Goal: Communication & Community: Participate in discussion

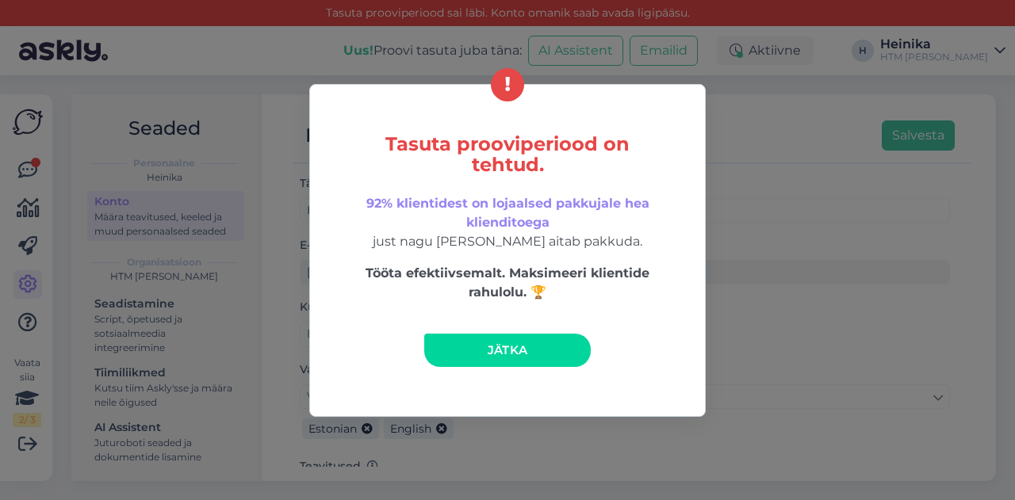
drag, startPoint x: 521, startPoint y: 343, endPoint x: 430, endPoint y: 332, distance: 91.9
click at [521, 343] on span "Jätka" at bounding box center [508, 350] width 40 height 15
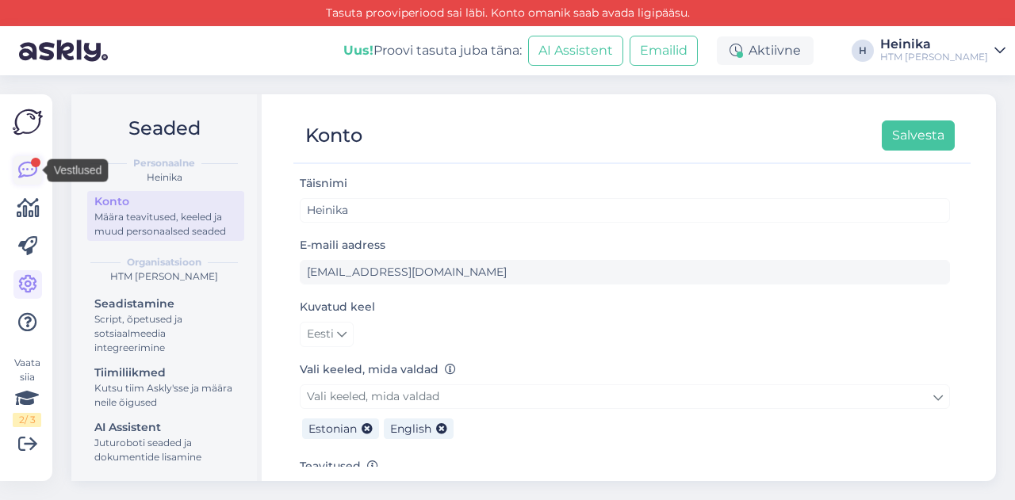
click at [36, 169] on icon at bounding box center [27, 170] width 19 height 19
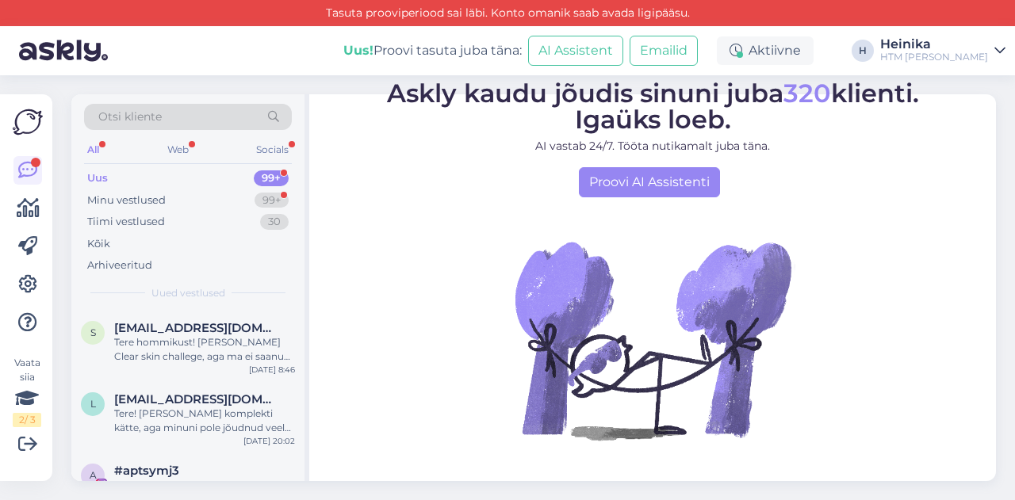
click at [124, 178] on div "Uus 99+" at bounding box center [188, 178] width 208 height 22
click at [134, 196] on div "Minu vestlused" at bounding box center [126, 201] width 78 height 16
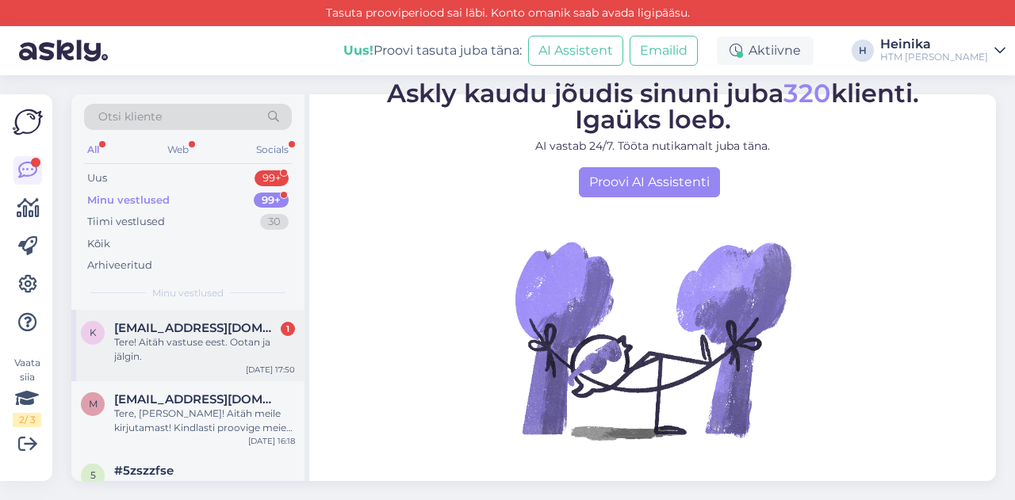
click at [185, 330] on span "[EMAIL_ADDRESS][DOMAIN_NAME]" at bounding box center [196, 328] width 165 height 14
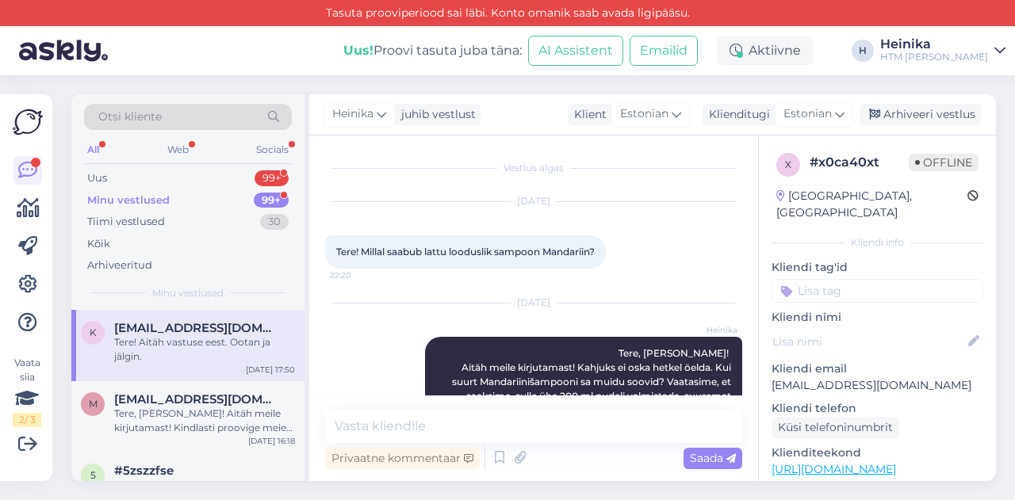
scroll to position [150, 0]
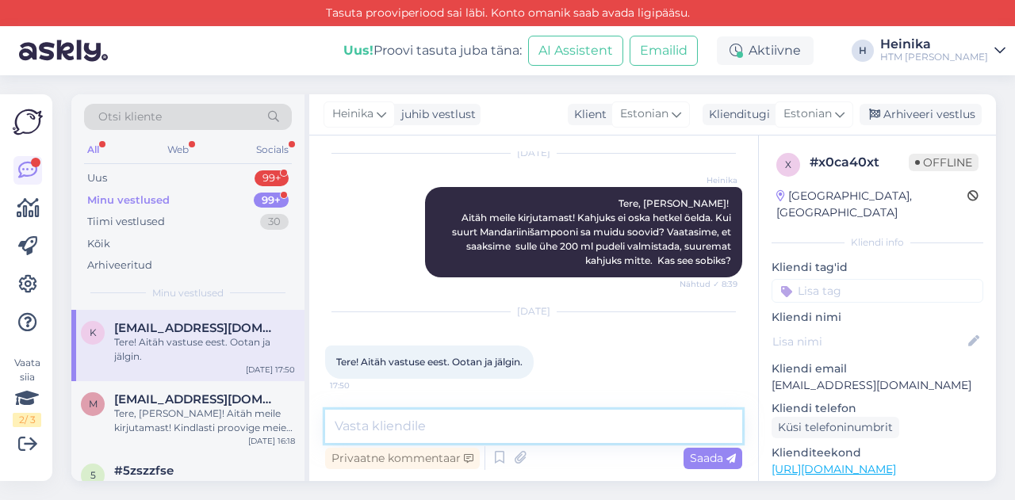
click at [434, 427] on textarea at bounding box center [533, 426] width 417 height 33
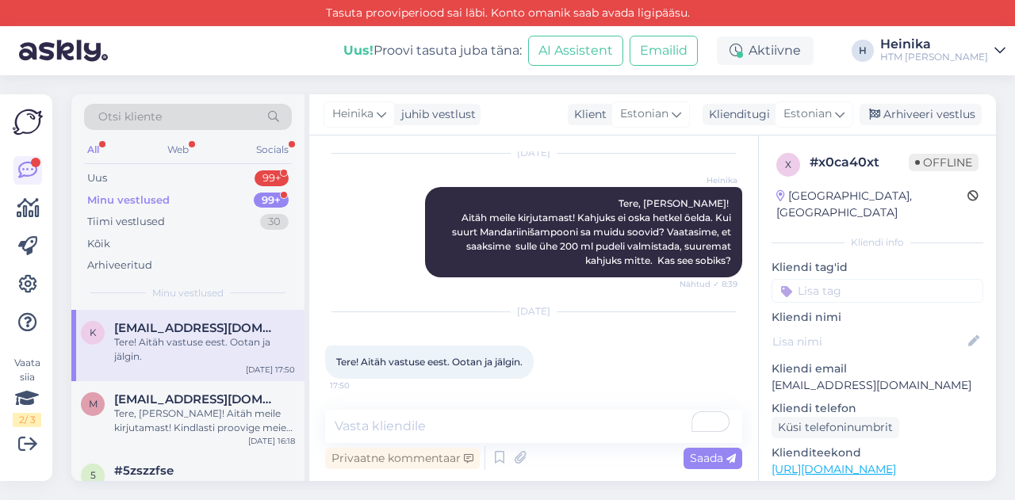
drag, startPoint x: 151, startPoint y: 218, endPoint x: 159, endPoint y: 200, distance: 19.9
click at [151, 215] on div "Tiimi vestlused" at bounding box center [126, 222] width 78 height 16
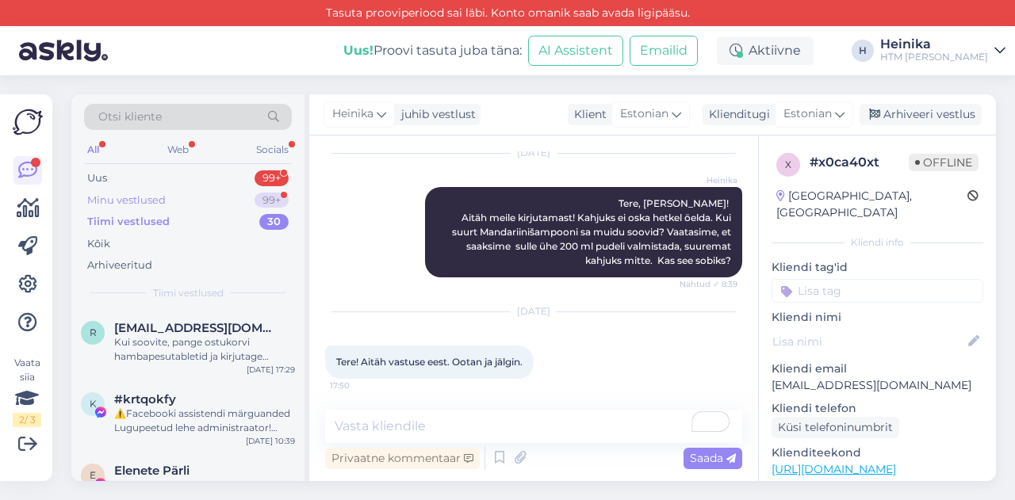
click at [160, 195] on div "Minu vestlused" at bounding box center [126, 201] width 78 height 16
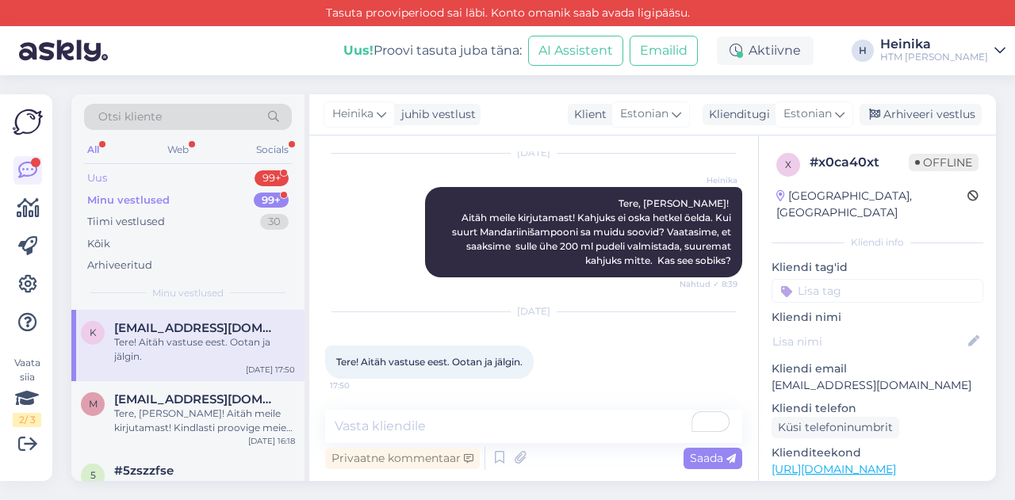
click at [149, 174] on div "Uus 99+" at bounding box center [188, 178] width 208 height 22
